Goal: Task Accomplishment & Management: Complete application form

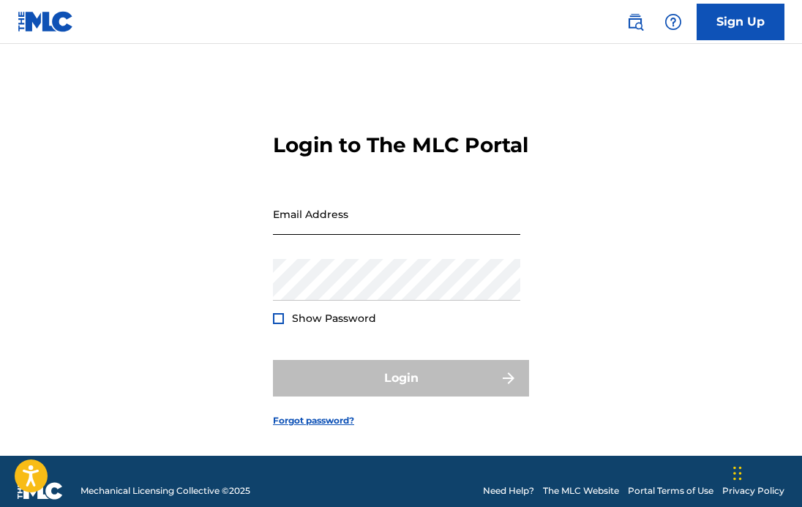
click at [386, 235] on input "Email Address" at bounding box center [396, 214] width 247 height 42
type input "[EMAIL_ADDRESS][DOMAIN_NAME]"
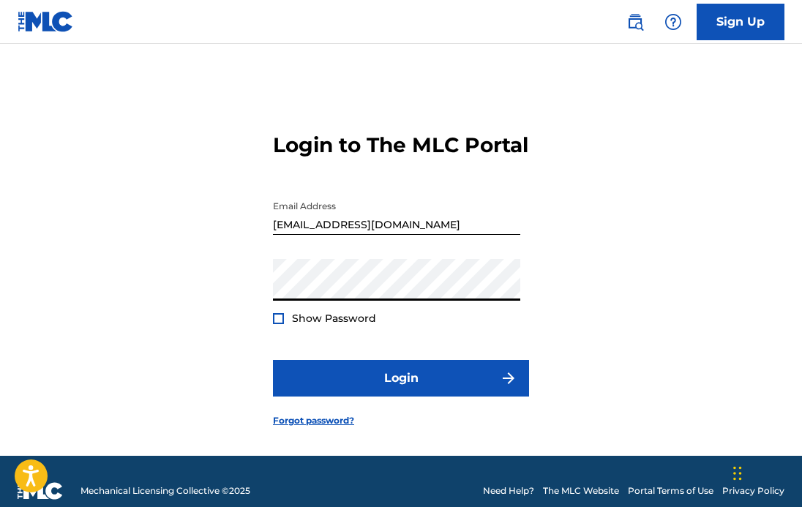
click at [273, 360] on button "Login" at bounding box center [401, 378] width 256 height 37
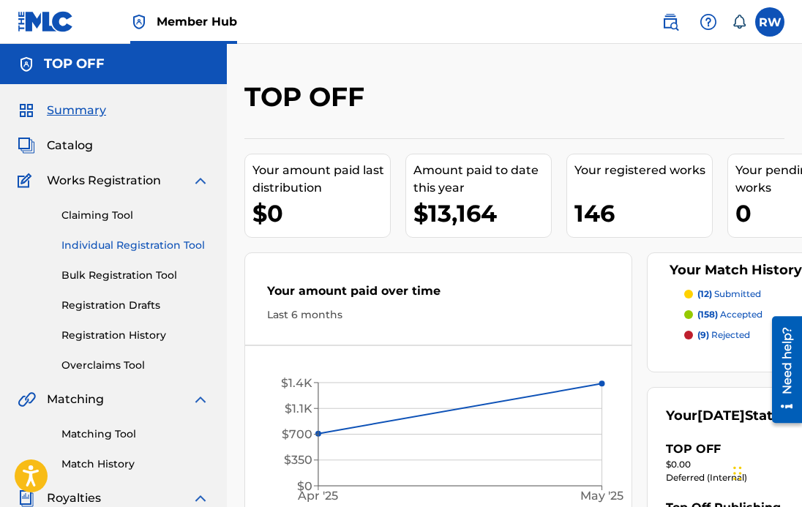
click at [123, 247] on link "Individual Registration Tool" at bounding box center [135, 245] width 148 height 15
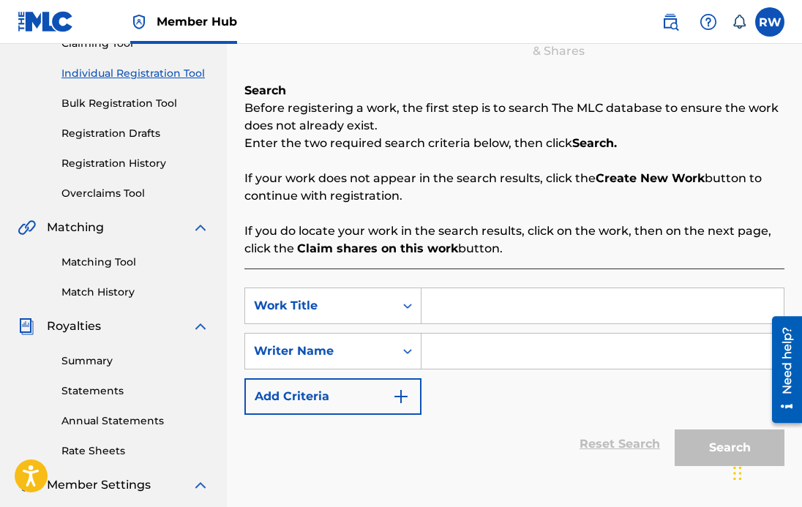
scroll to position [188, 0]
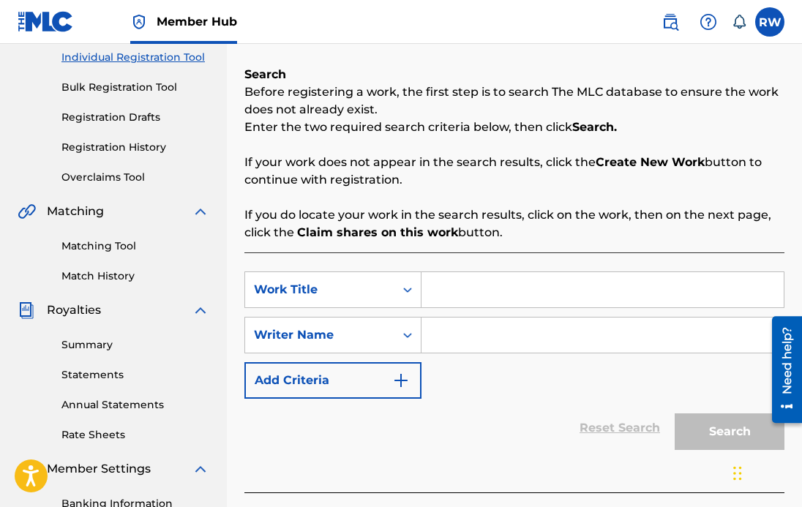
click at [460, 282] on input "Search Form" at bounding box center [602, 289] width 362 height 35
type input "b"
type input "BALD FLOW 2"
click at [476, 343] on input "Search Form" at bounding box center [602, 335] width 362 height 35
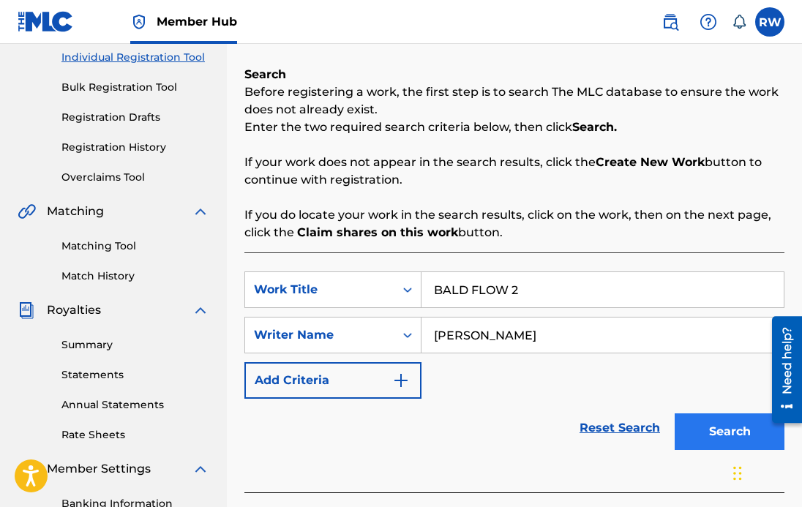
type input "[PERSON_NAME]"
click at [724, 439] on button "Search" at bounding box center [730, 431] width 110 height 37
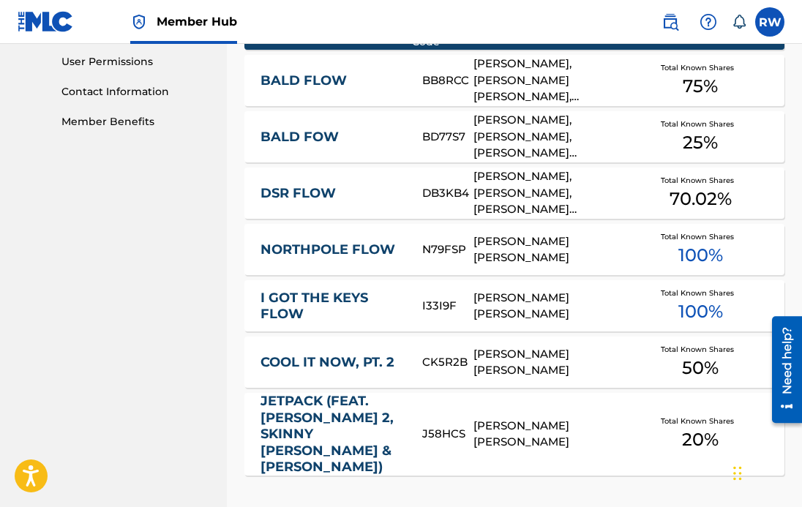
scroll to position [877, 0]
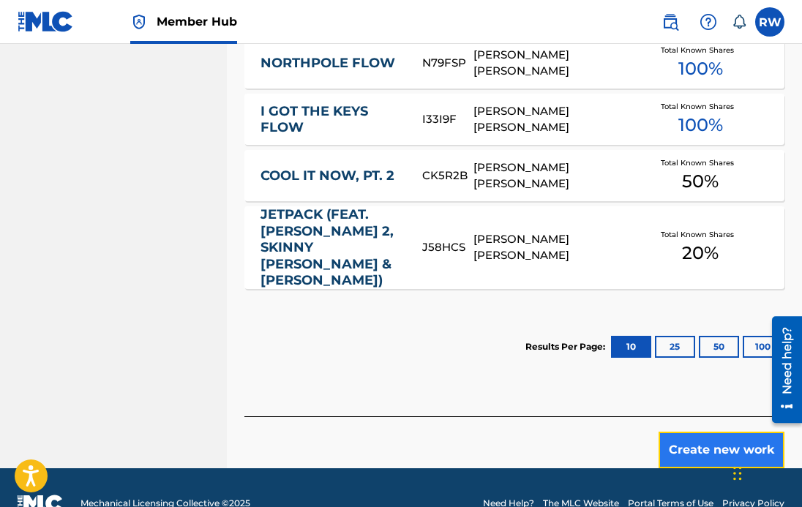
click at [702, 432] on button "Create new work" at bounding box center [721, 450] width 126 height 37
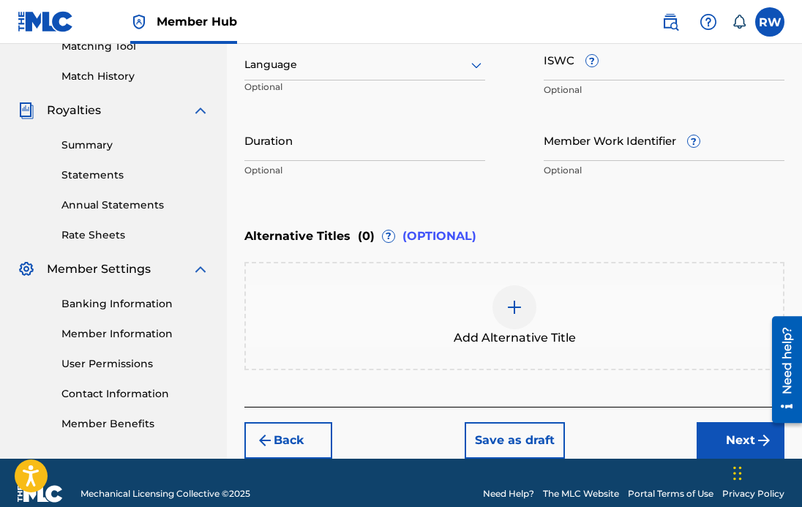
scroll to position [409, 0]
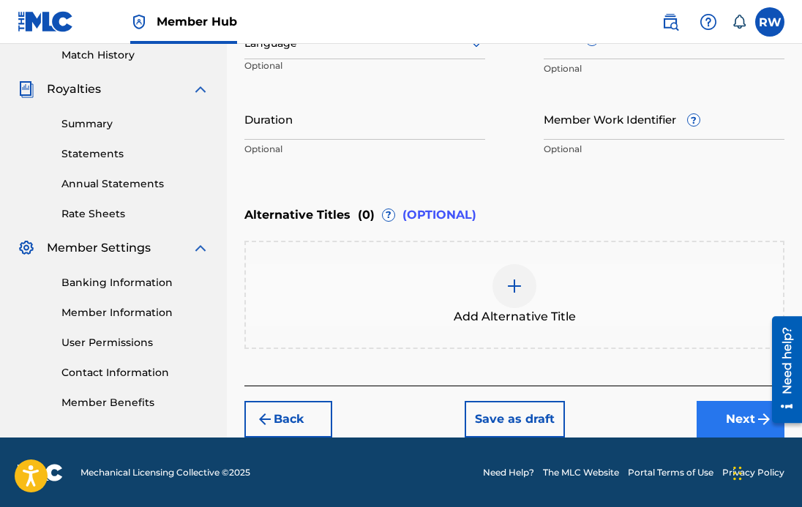
click at [738, 399] on div "Back Save as draft Next" at bounding box center [514, 412] width 540 height 52
click at [718, 424] on button "Next" at bounding box center [741, 419] width 88 height 37
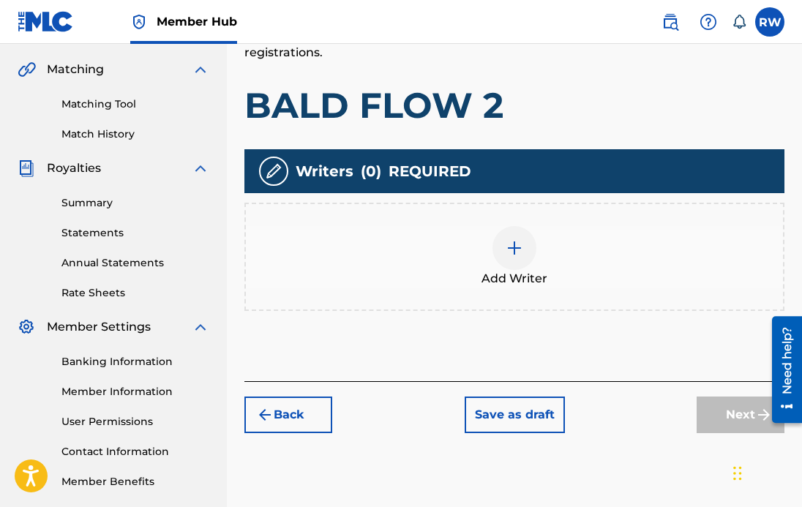
scroll to position [333, 0]
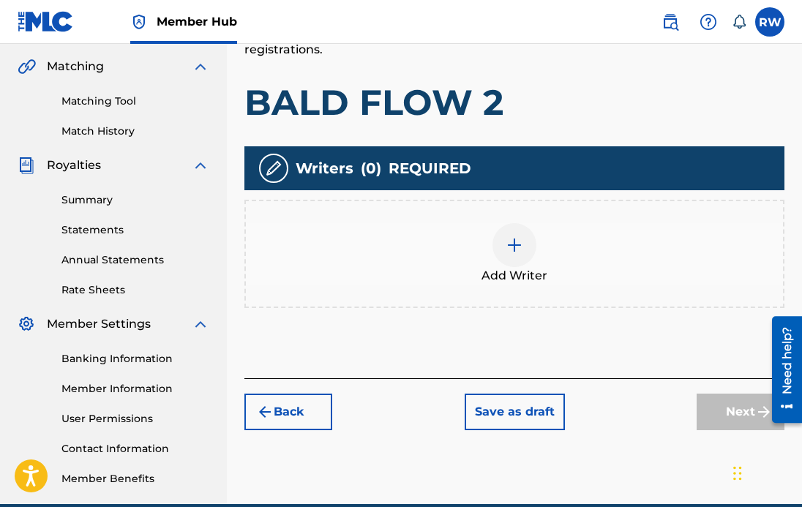
click at [509, 267] on span "Add Writer" at bounding box center [514, 276] width 66 height 18
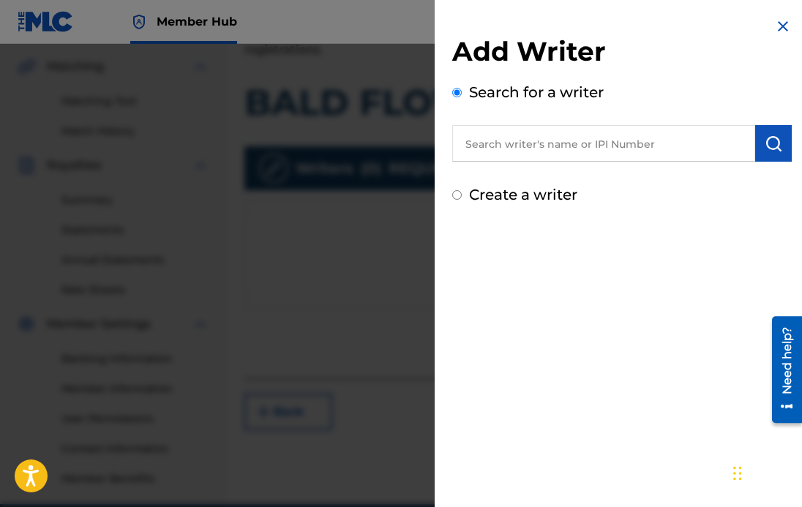
click at [546, 147] on input "text" at bounding box center [603, 143] width 303 height 37
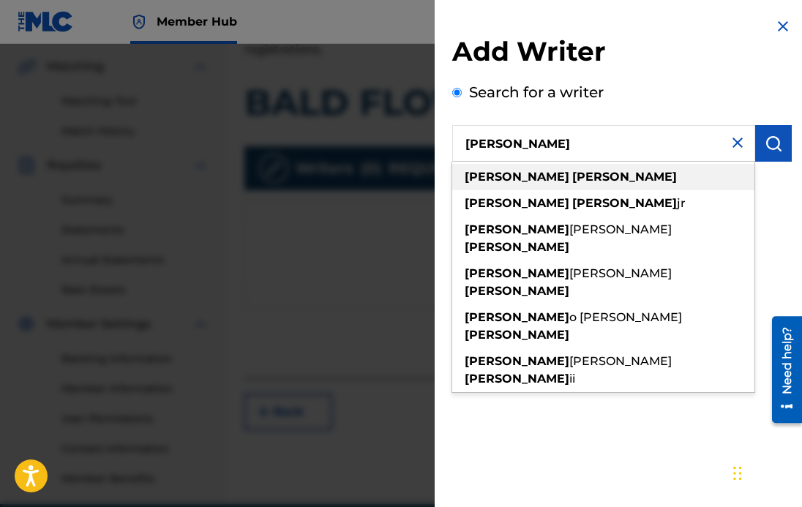
click at [572, 174] on strong "[PERSON_NAME]" at bounding box center [624, 177] width 105 height 14
type input "[PERSON_NAME]"
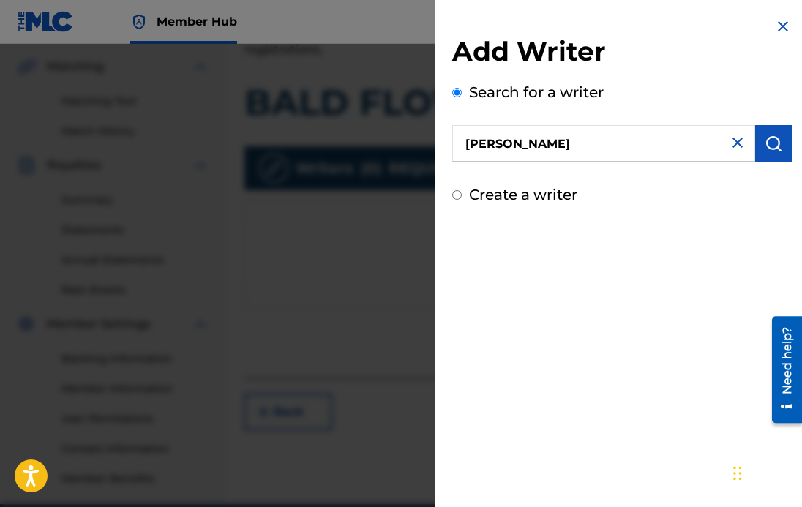
click at [733, 140] on img at bounding box center [738, 143] width 18 height 18
click at [721, 145] on input "text" at bounding box center [603, 143] width 303 height 37
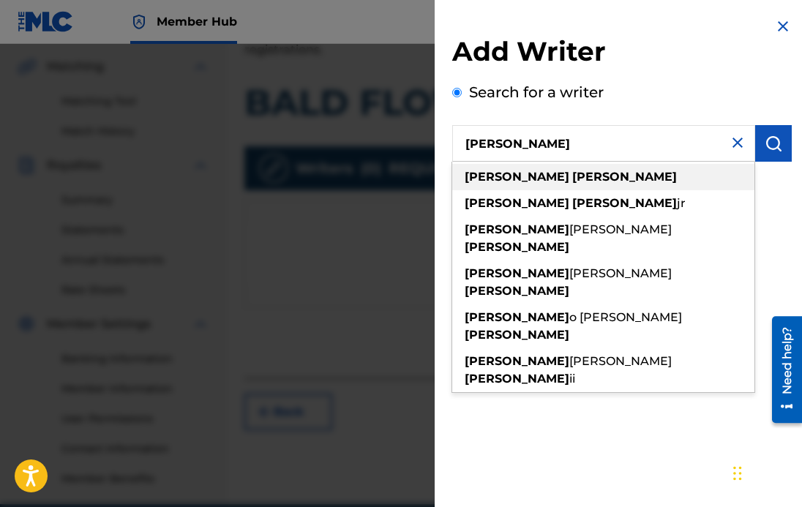
click at [620, 168] on div "[PERSON_NAME]" at bounding box center [603, 177] width 302 height 26
type input "[PERSON_NAME]"
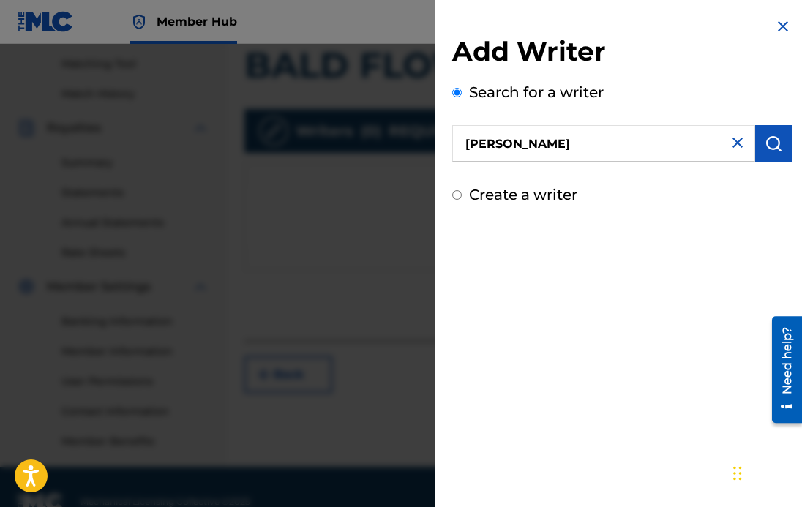
scroll to position [400, 0]
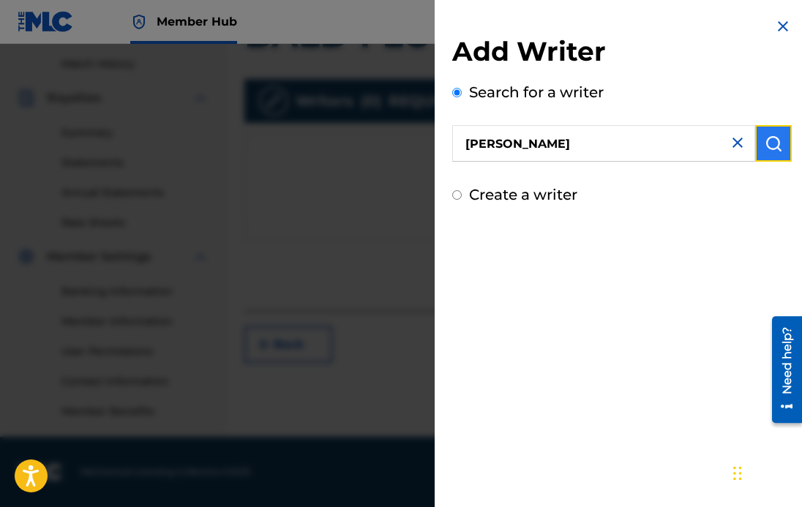
click at [755, 143] on button "submit" at bounding box center [773, 143] width 37 height 37
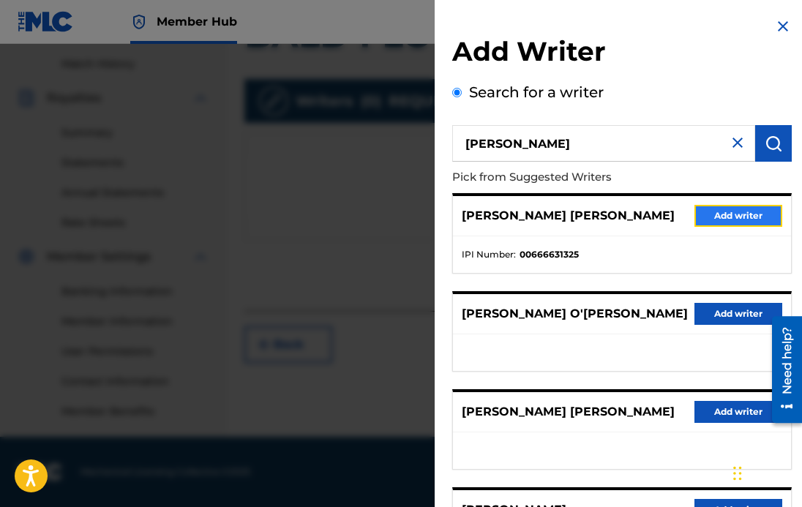
click at [732, 209] on button "Add writer" at bounding box center [738, 216] width 88 height 22
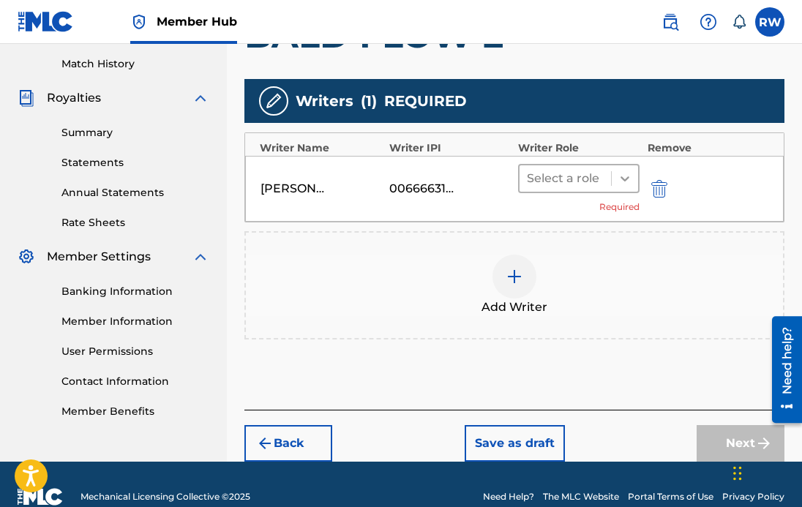
click at [622, 178] on icon at bounding box center [624, 178] width 9 height 5
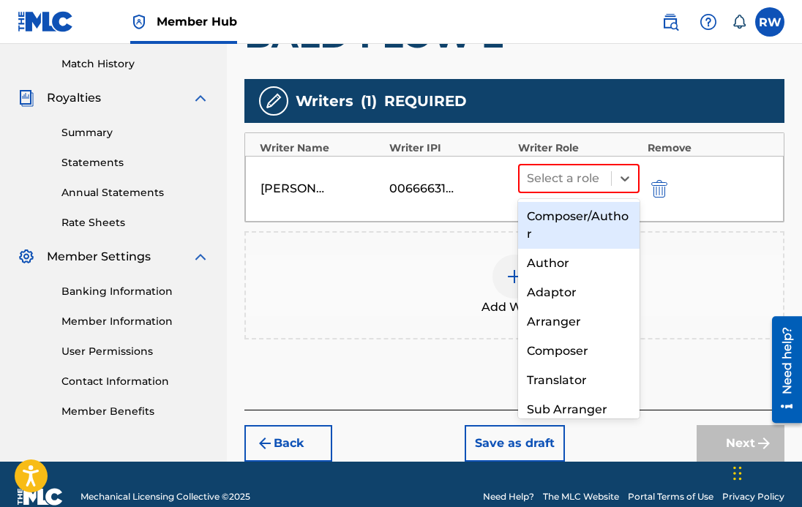
click at [607, 216] on div "Composer/Author" at bounding box center [578, 225] width 121 height 47
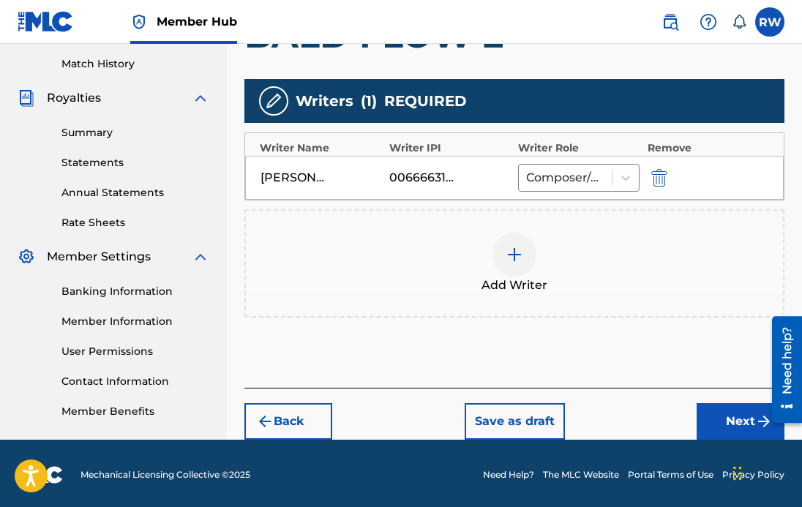
click at [523, 262] on div at bounding box center [514, 255] width 44 height 44
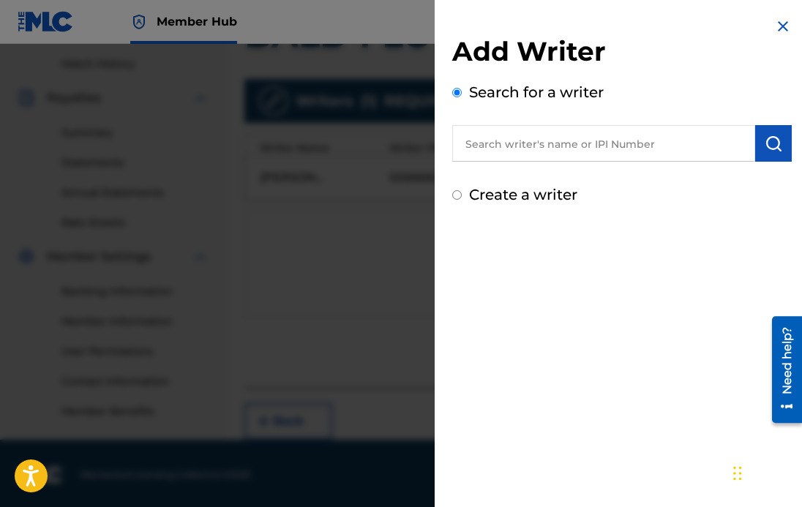
click at [769, 36] on h2 "Add Writer" at bounding box center [621, 53] width 339 height 37
click at [774, 24] on img at bounding box center [783, 27] width 18 height 18
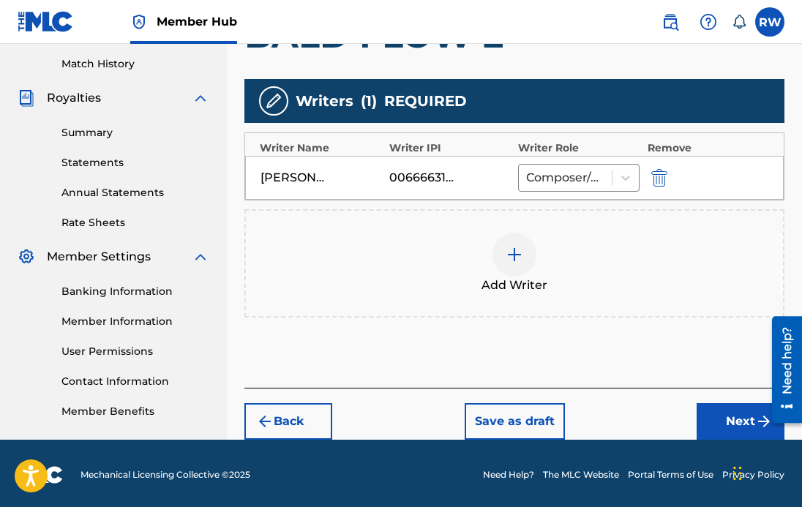
scroll to position [403, 0]
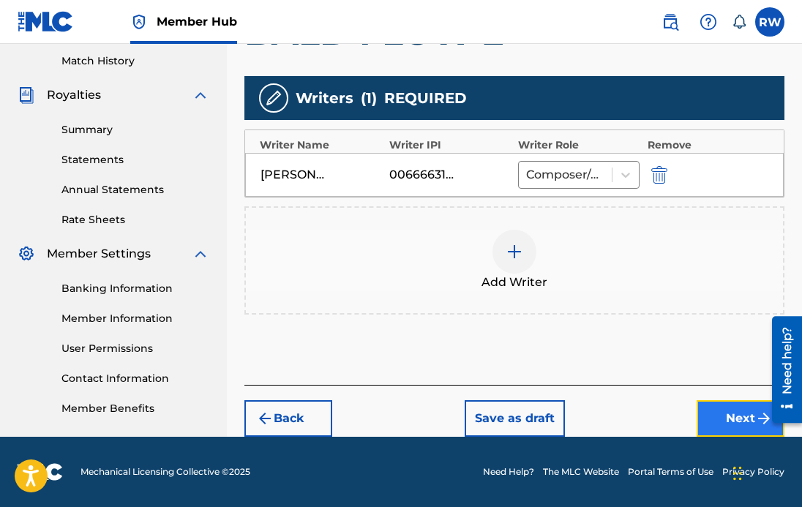
click at [719, 421] on button "Next" at bounding box center [741, 418] width 88 height 37
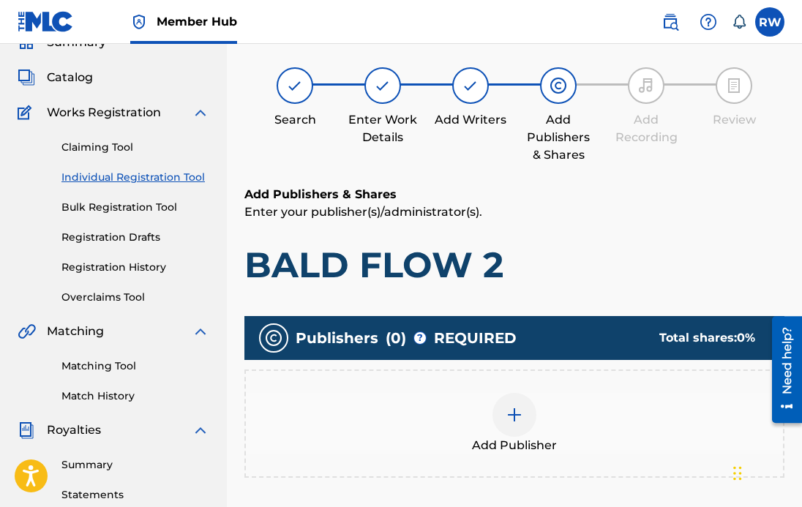
scroll to position [66, 0]
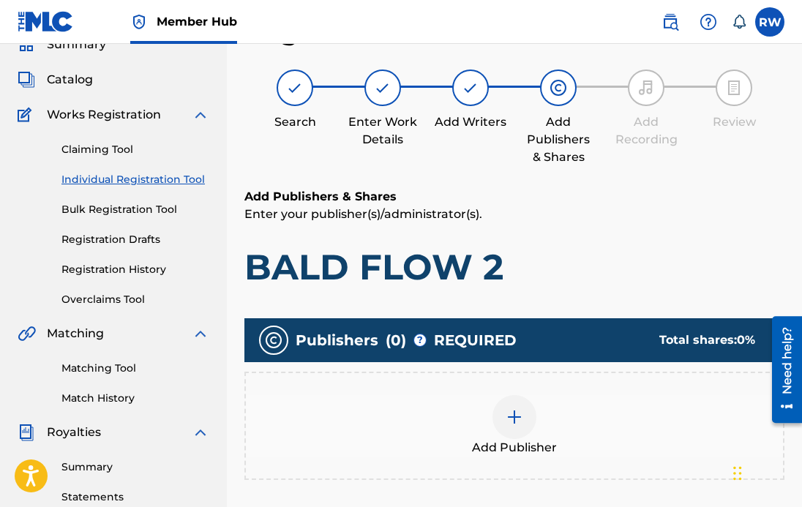
click at [519, 407] on div at bounding box center [514, 417] width 44 height 44
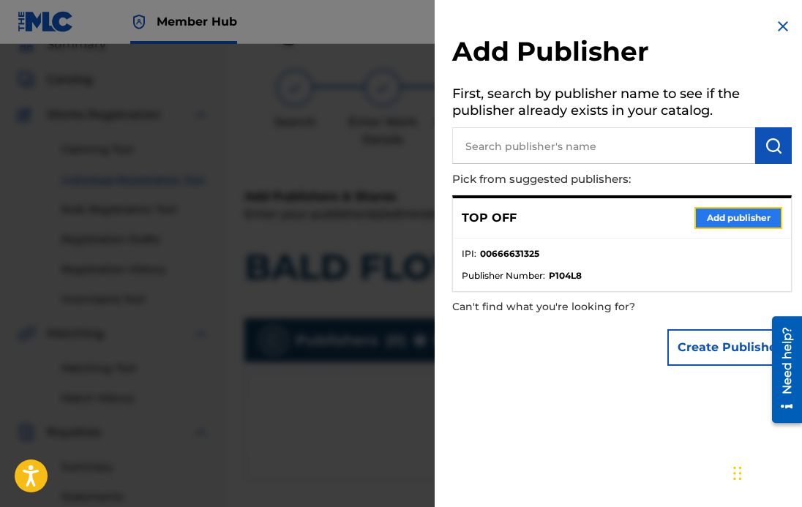
click at [736, 221] on button "Add publisher" at bounding box center [738, 218] width 88 height 22
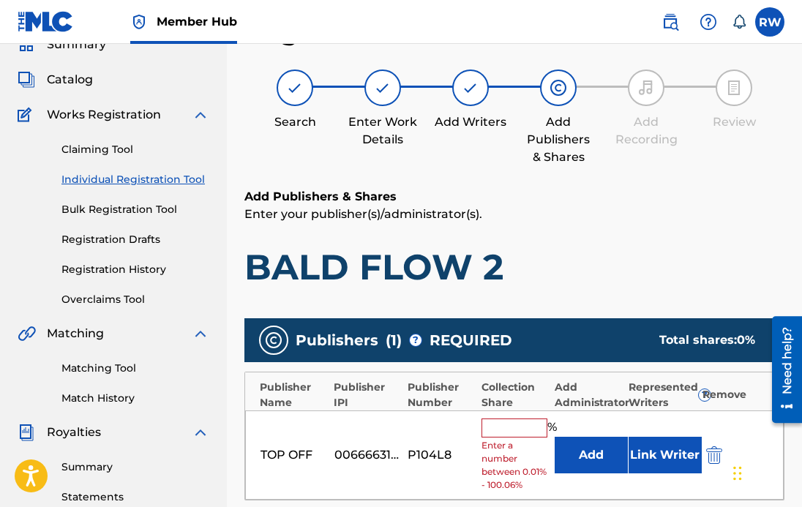
click at [509, 435] on input "text" at bounding box center [514, 428] width 66 height 19
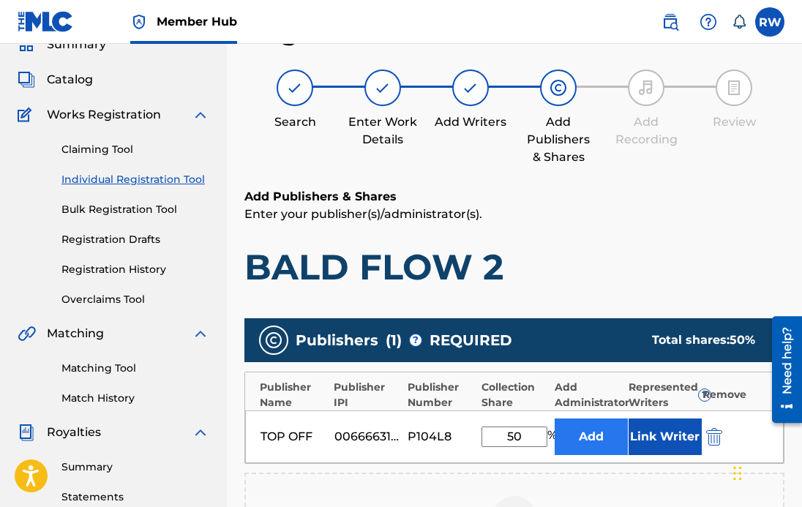
type input "50"
click at [588, 437] on button "Add" at bounding box center [591, 437] width 73 height 37
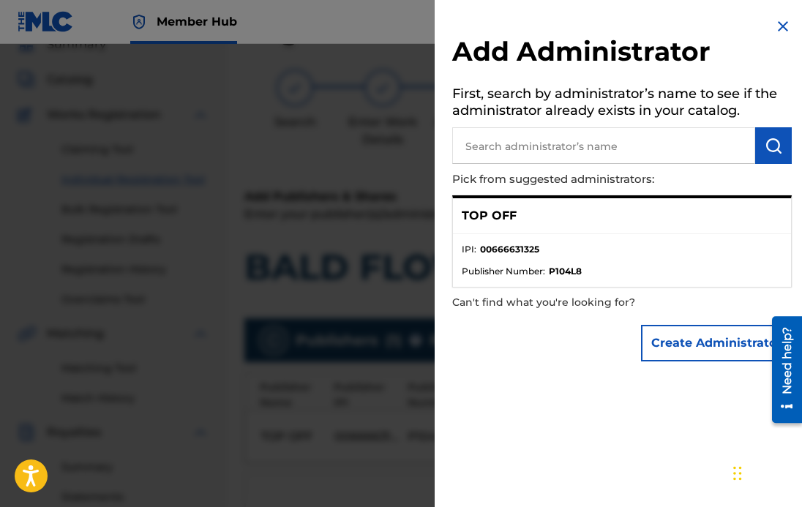
click at [542, 141] on input "text" at bounding box center [603, 145] width 303 height 37
type input "[PERSON_NAME]"
click at [765, 148] on img "submit" at bounding box center [774, 146] width 18 height 18
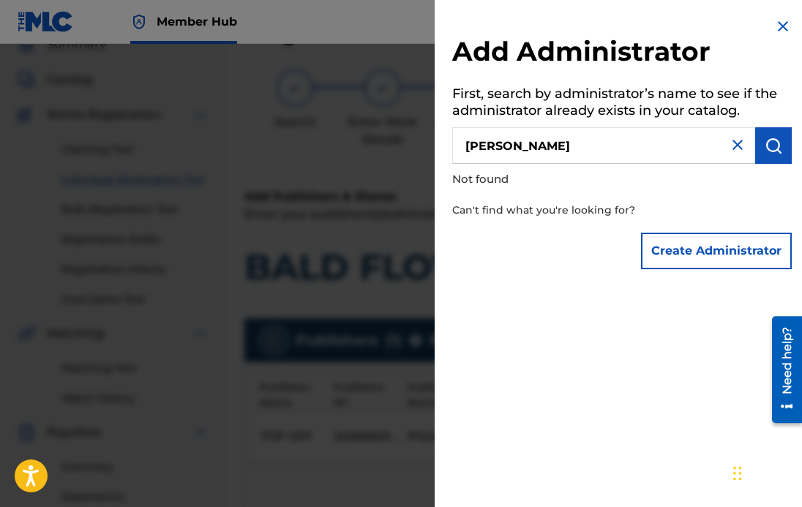
click at [731, 140] on img at bounding box center [738, 145] width 18 height 18
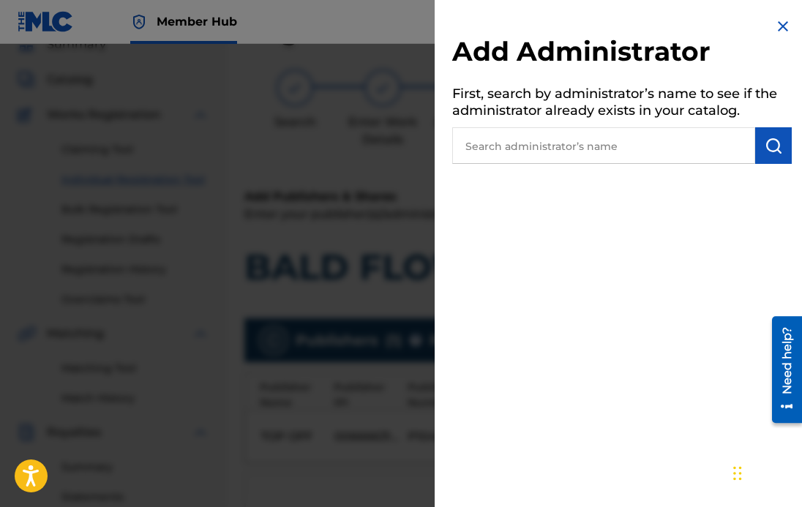
click at [778, 24] on img at bounding box center [783, 27] width 18 height 18
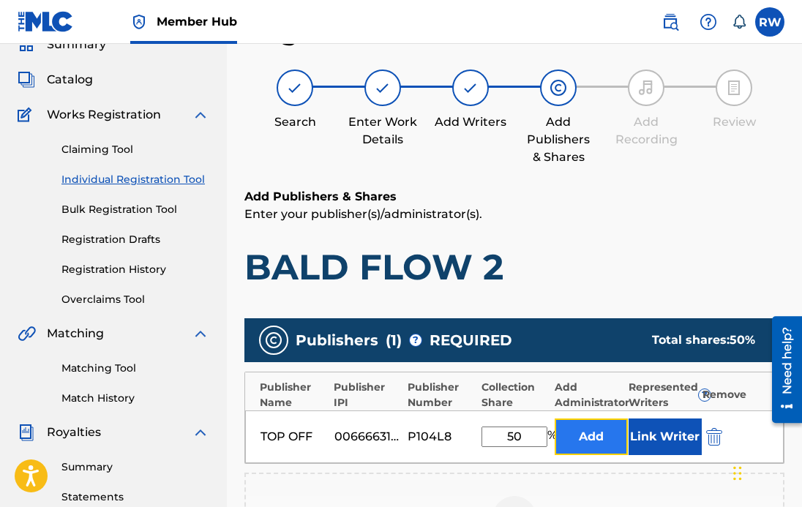
click at [593, 438] on button "Add" at bounding box center [591, 437] width 73 height 37
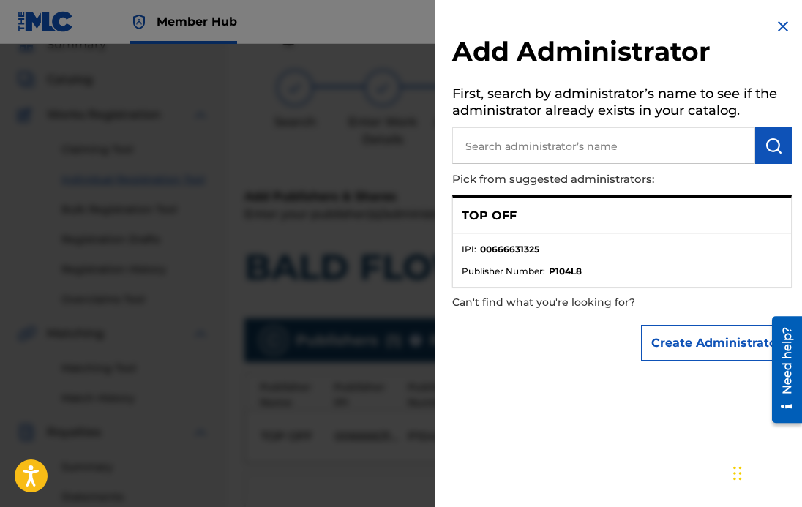
click at [497, 224] on div "TOP OFF" at bounding box center [622, 216] width 338 height 36
click at [765, 29] on div "Add Administrator First, search by administrator’s name to see if the administr…" at bounding box center [622, 193] width 375 height 386
click at [776, 24] on img at bounding box center [783, 27] width 18 height 18
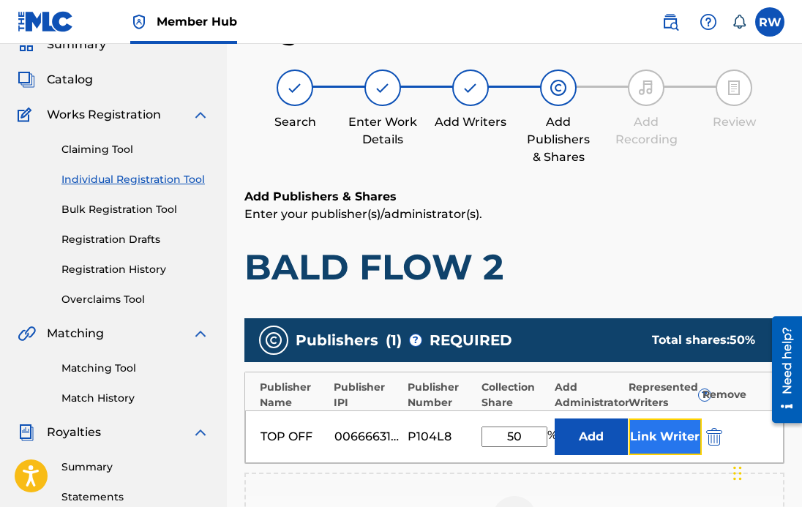
click at [651, 445] on button "Link Writer" at bounding box center [665, 437] width 73 height 37
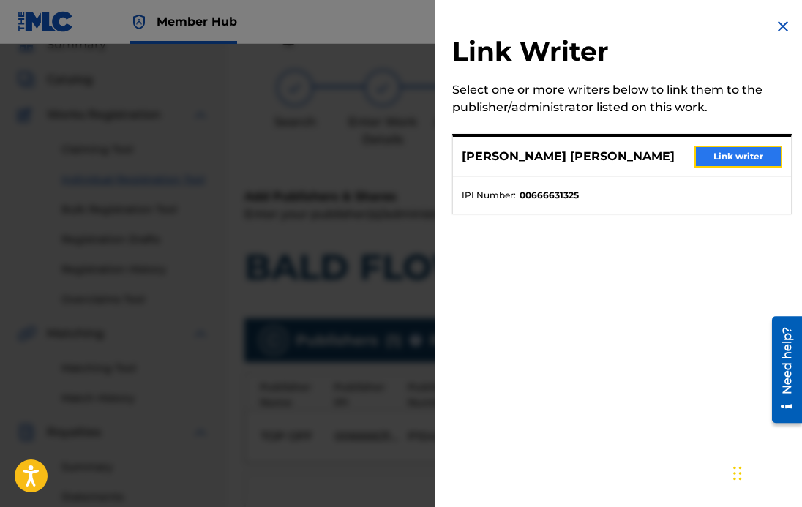
click at [722, 157] on button "Link writer" at bounding box center [738, 157] width 88 height 22
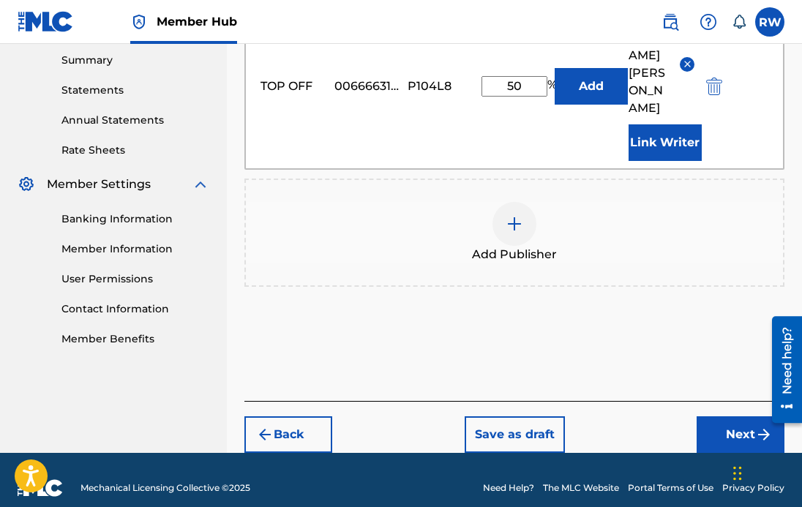
scroll to position [489, 0]
